Goal: Find specific page/section

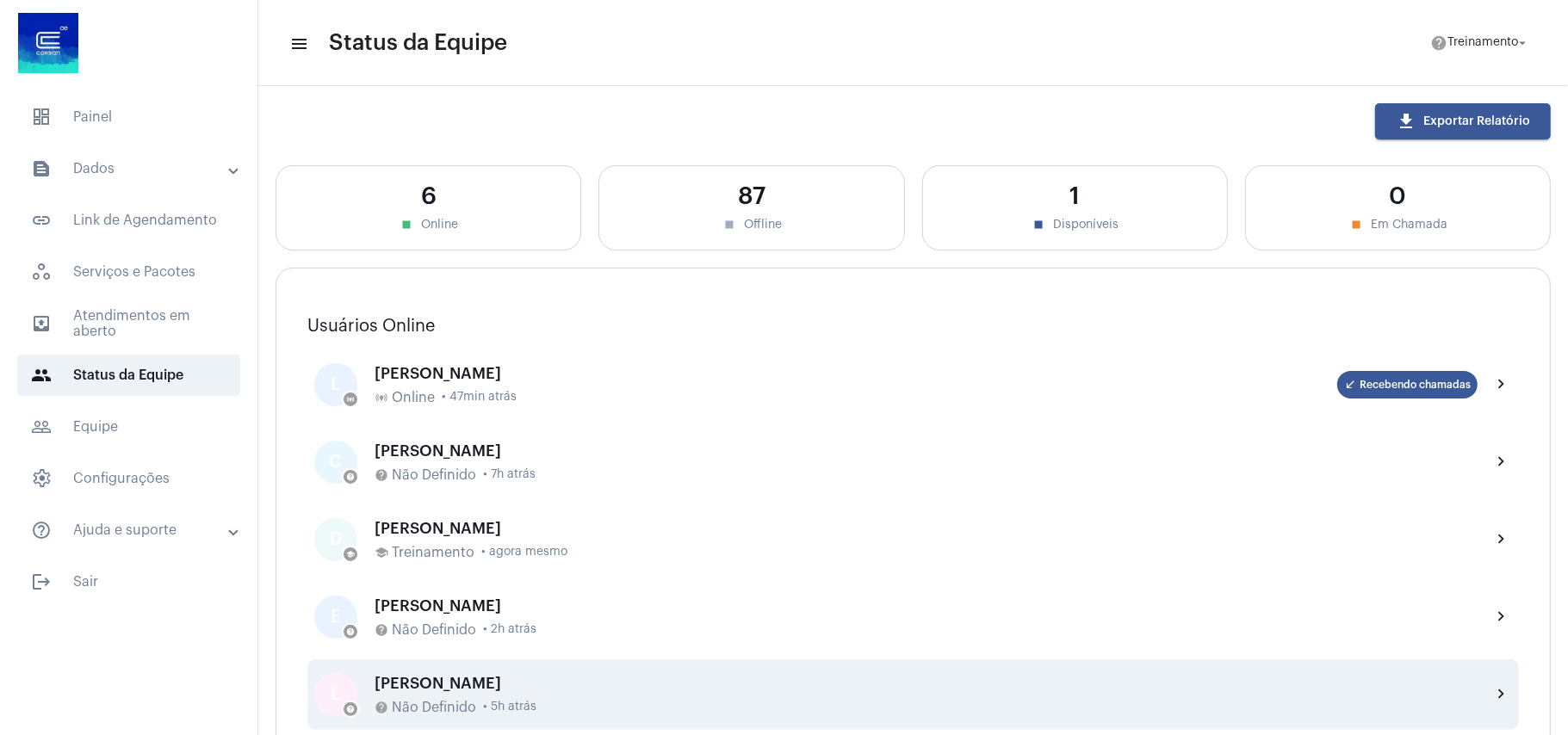
scroll to position [459, 0]
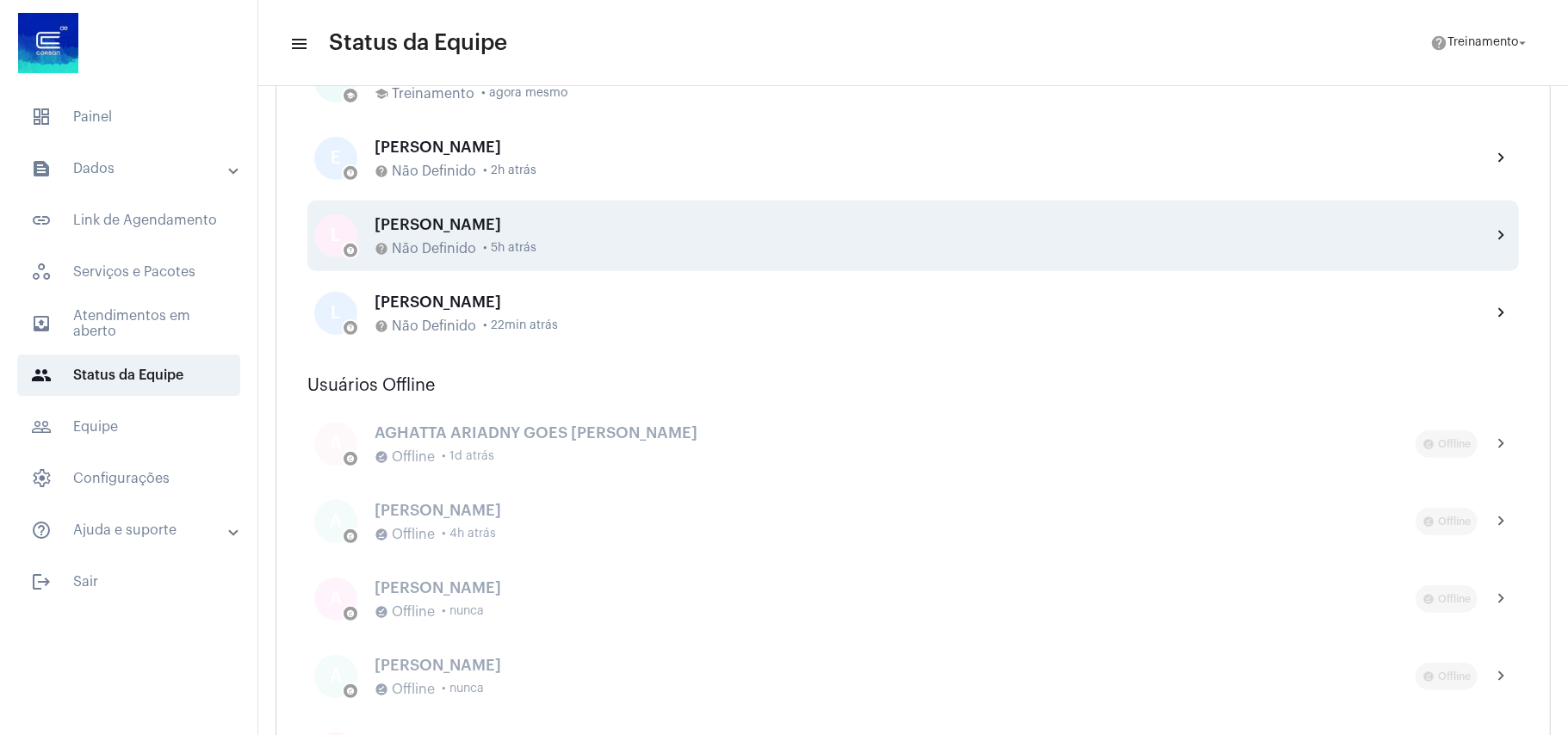
click at [804, 228] on div "Liliane Gonçalves Vicente" at bounding box center [926, 224] width 1103 height 17
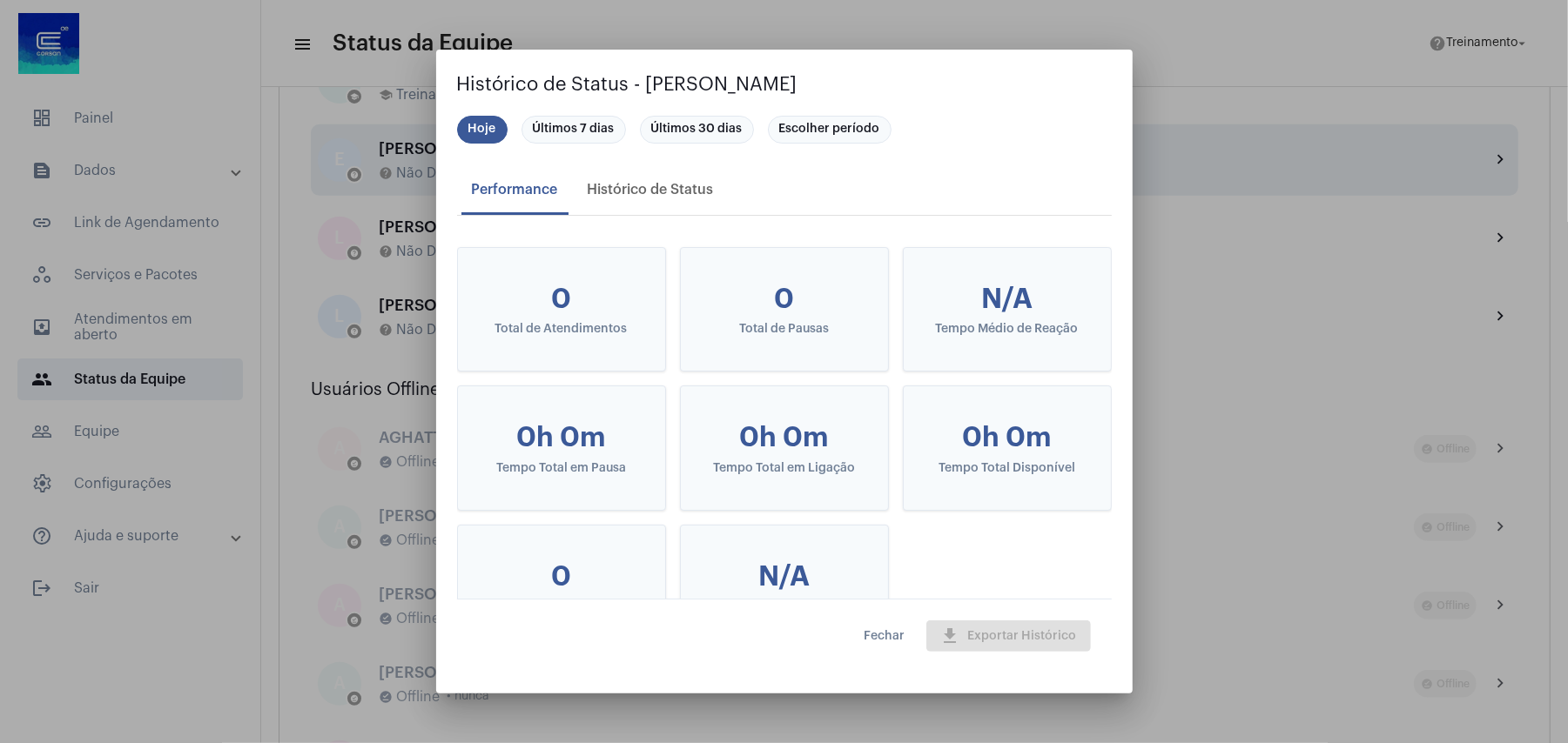
click at [1282, 178] on div at bounding box center [784, 372] width 1568 height 743
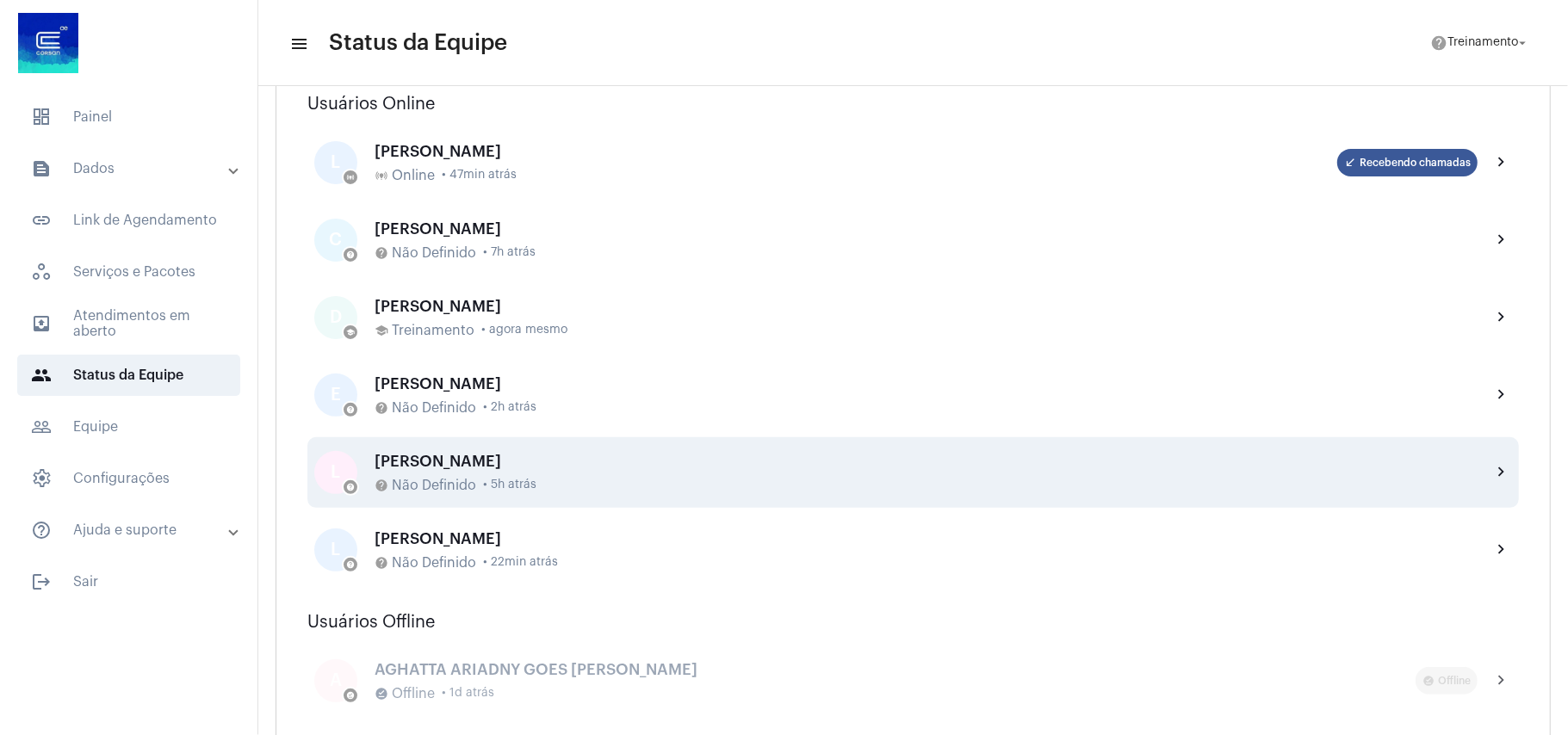
scroll to position [229, 0]
